Goal: Transaction & Acquisition: Purchase product/service

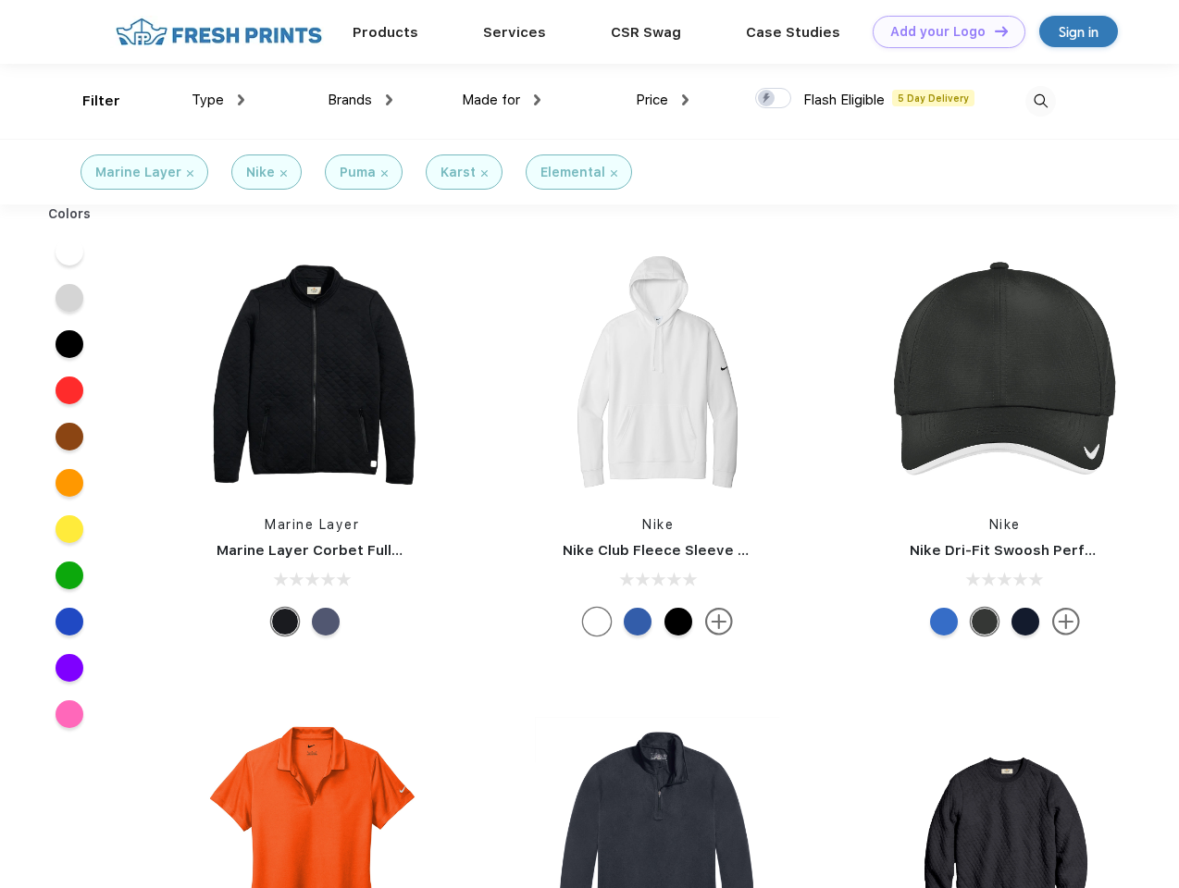
scroll to position [1, 0]
click at [942, 31] on link "Add your Logo Design Tool" at bounding box center [948, 32] width 153 height 32
click at [0, 0] on div "Design Tool" at bounding box center [0, 0] width 0 height 0
click at [993, 31] on link "Add your Logo Design Tool" at bounding box center [948, 32] width 153 height 32
click at [89, 101] on div "Filter" at bounding box center [101, 101] width 38 height 21
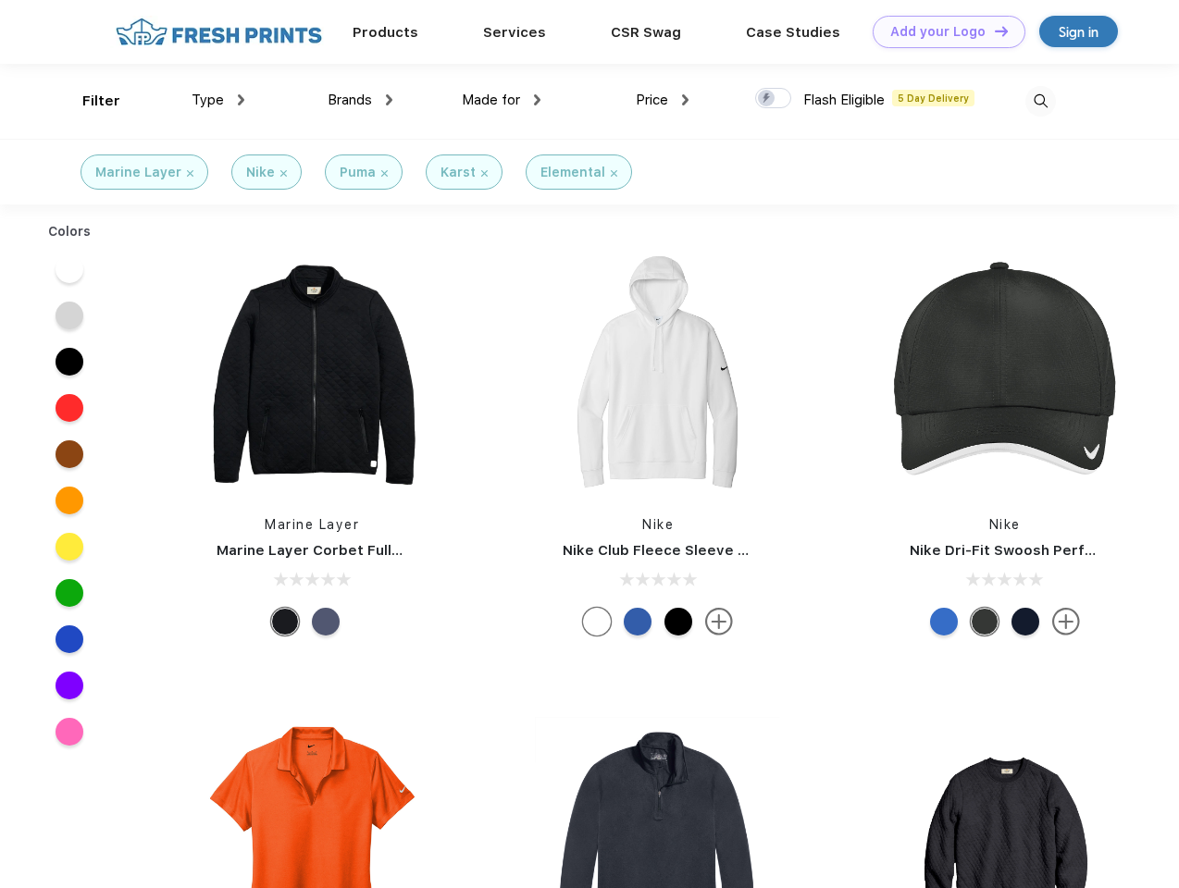
click at [218, 100] on span "Type" at bounding box center [207, 100] width 32 height 17
click at [360, 100] on span "Brands" at bounding box center [349, 100] width 44 height 17
click at [501, 100] on span "Made for" at bounding box center [491, 100] width 58 height 17
click at [662, 100] on span "Price" at bounding box center [652, 100] width 32 height 17
click at [773, 99] on div at bounding box center [773, 98] width 36 height 20
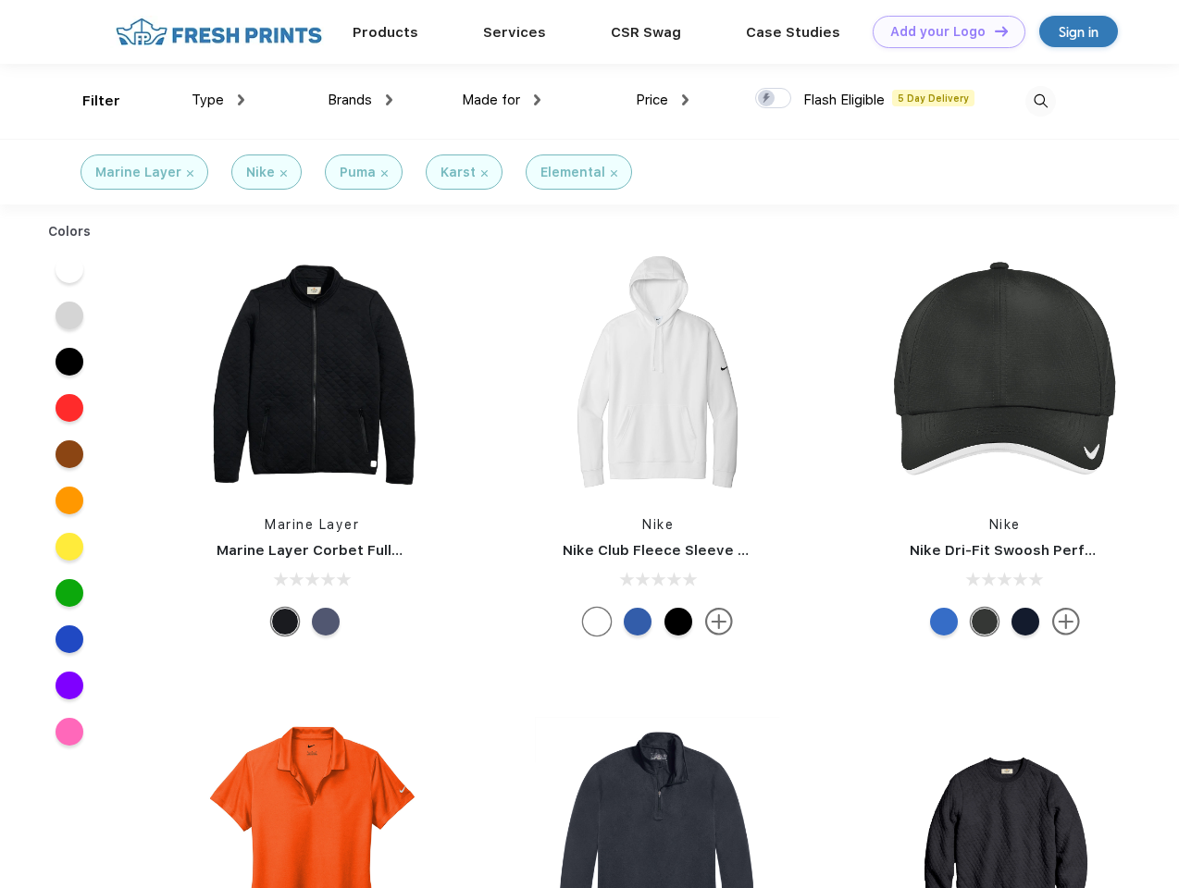
click at [767, 99] on input "checkbox" at bounding box center [761, 93] width 12 height 12
click at [1040, 101] on img at bounding box center [1040, 101] width 31 height 31
